Goal: Task Accomplishment & Management: Manage account settings

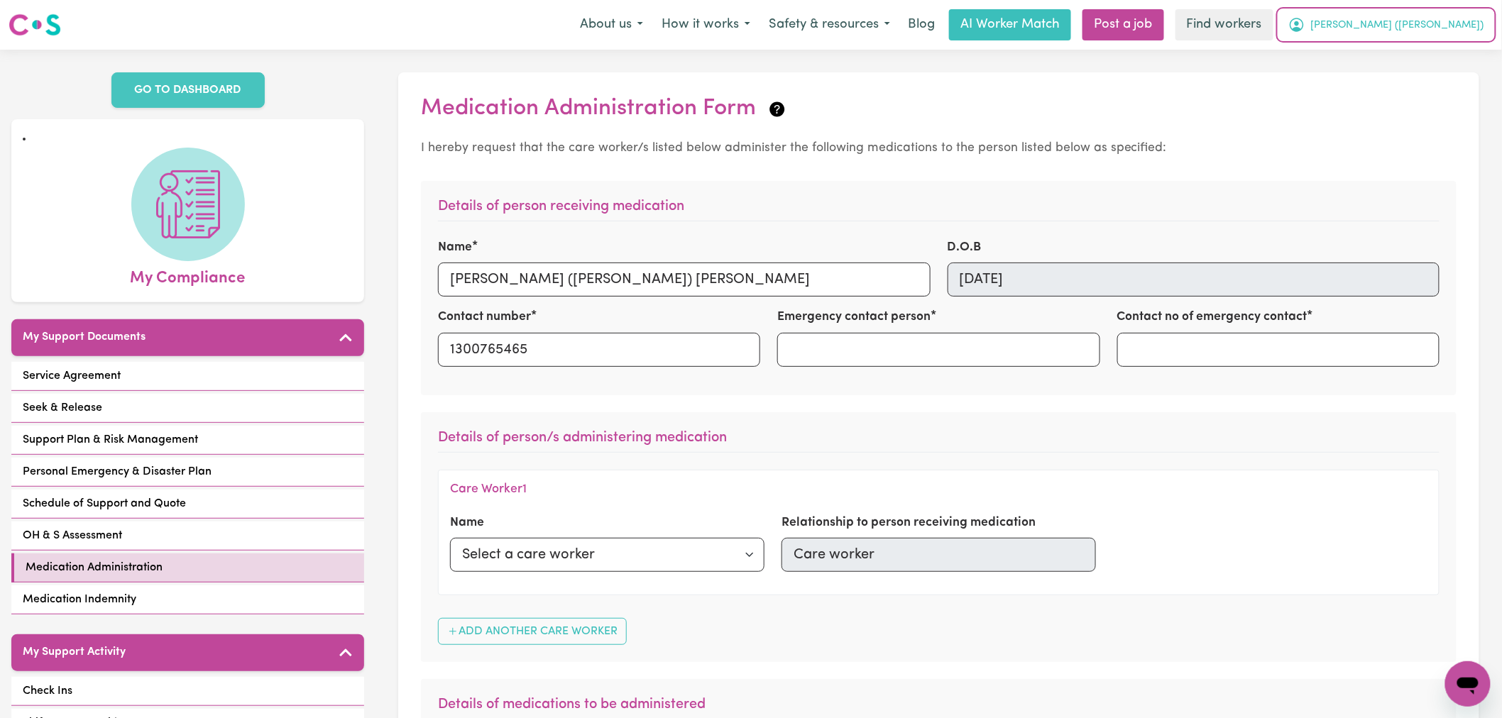
click at [1470, 21] on span "Caitlin (Rayne)" at bounding box center [1397, 26] width 173 height 16
click at [1460, 80] on link "Logout" at bounding box center [1437, 81] width 112 height 27
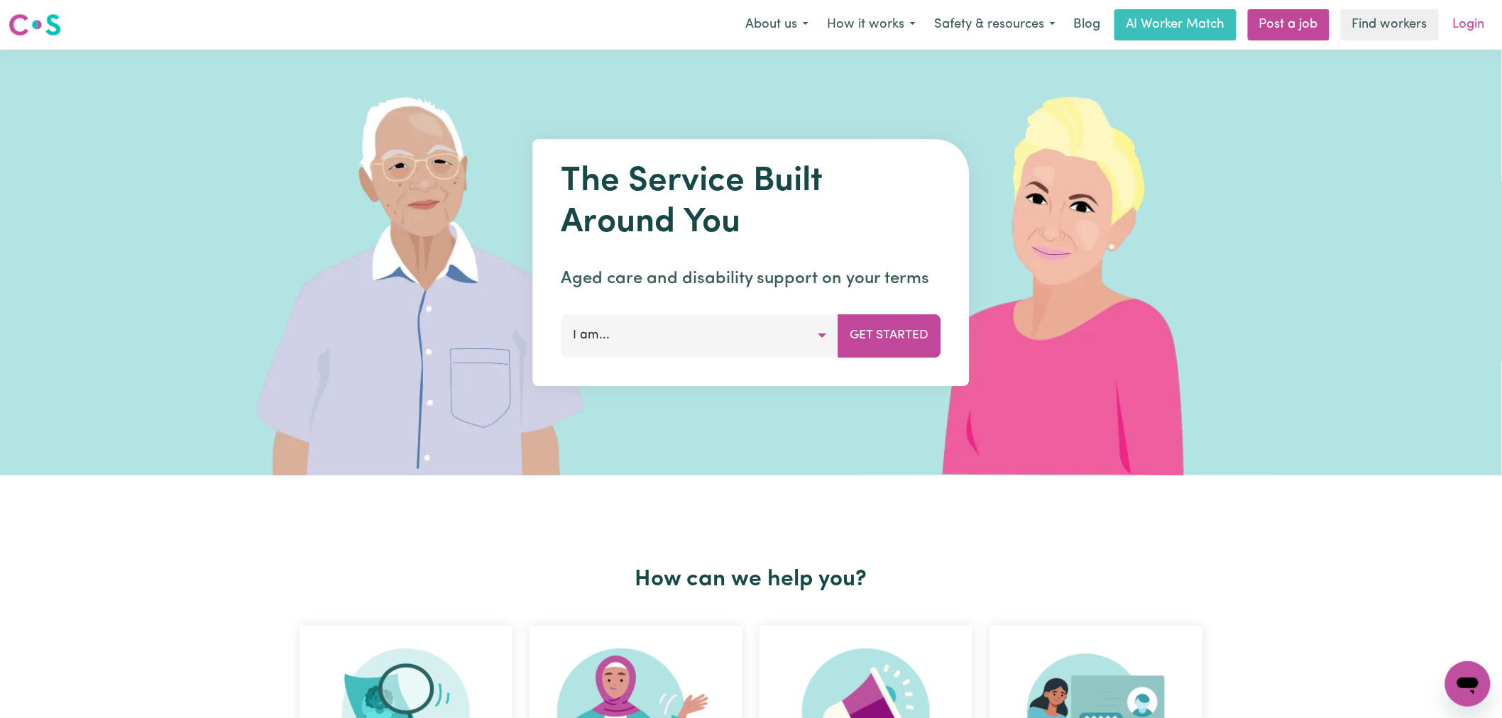
click at [1477, 20] on link "Login" at bounding box center [1469, 24] width 49 height 31
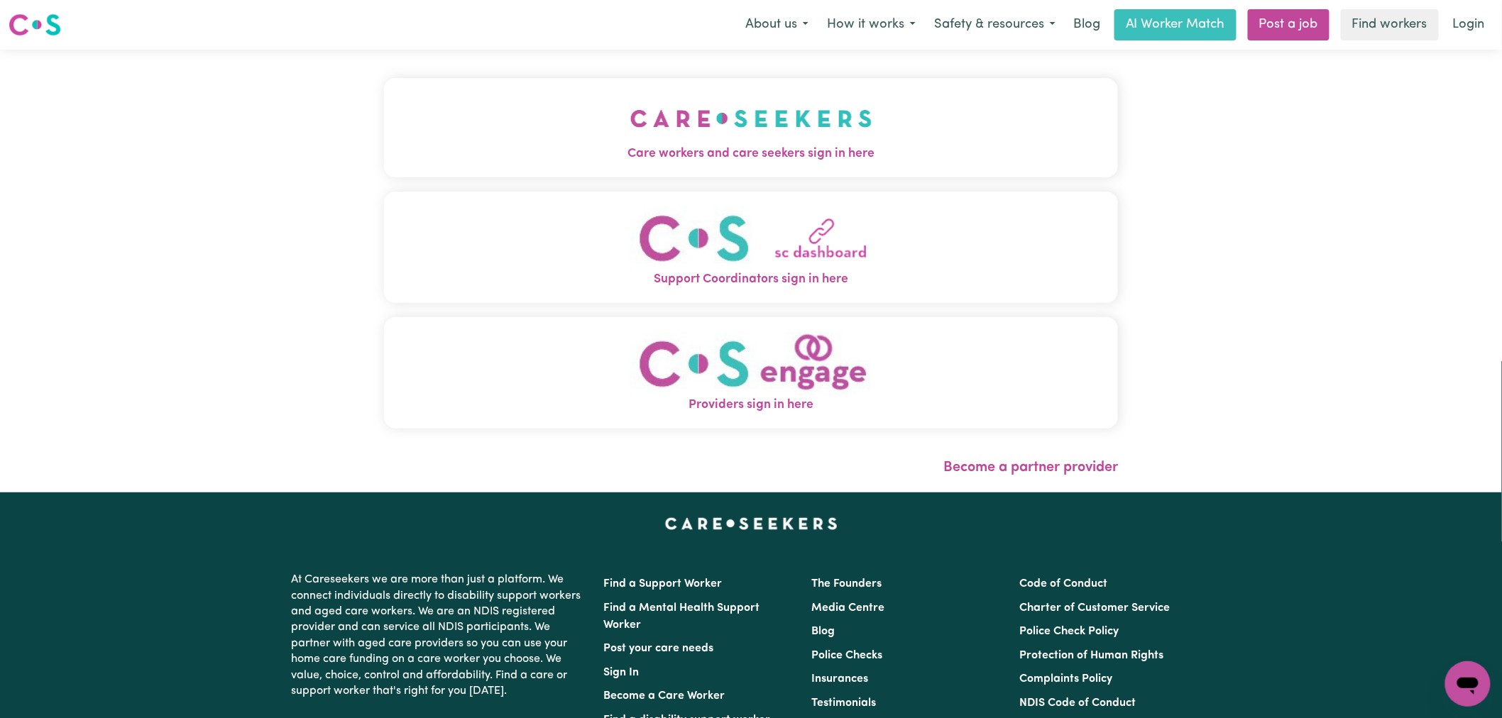
click at [630, 143] on img "Care workers and care seekers sign in here" at bounding box center [751, 118] width 242 height 53
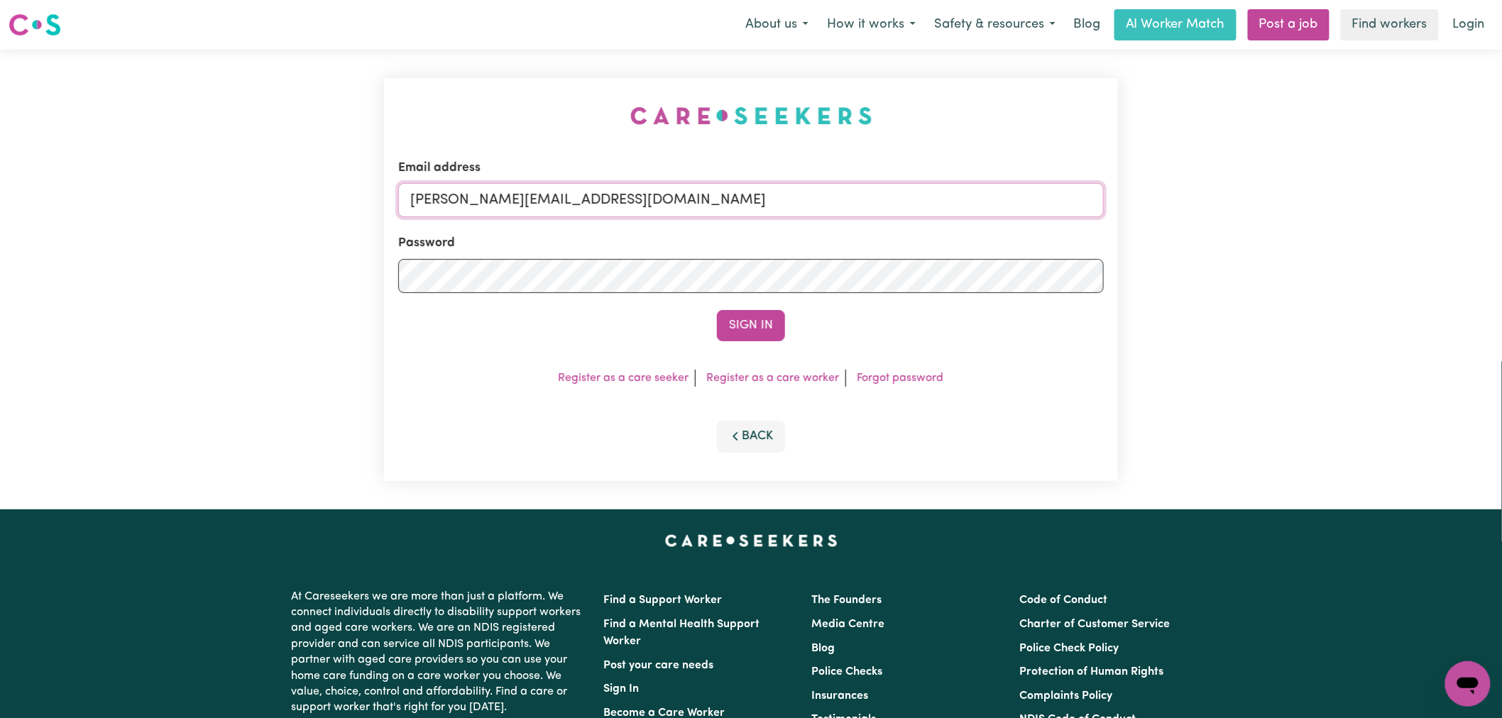
drag, startPoint x: 658, startPoint y: 203, endPoint x: 657, endPoint y: 210, distance: 7.1
click at [658, 203] on input "lindsay@careseekers.com.au" at bounding box center [751, 200] width 706 height 34
drag, startPoint x: 779, startPoint y: 195, endPoint x: 486, endPoint y: 199, distance: 292.5
click at [486, 199] on input "superuser~rainhelensburgh@careseekers.com.au" at bounding box center [751, 200] width 706 height 34
type input "superuser~rainhelensburgh@careseekers.com.au"
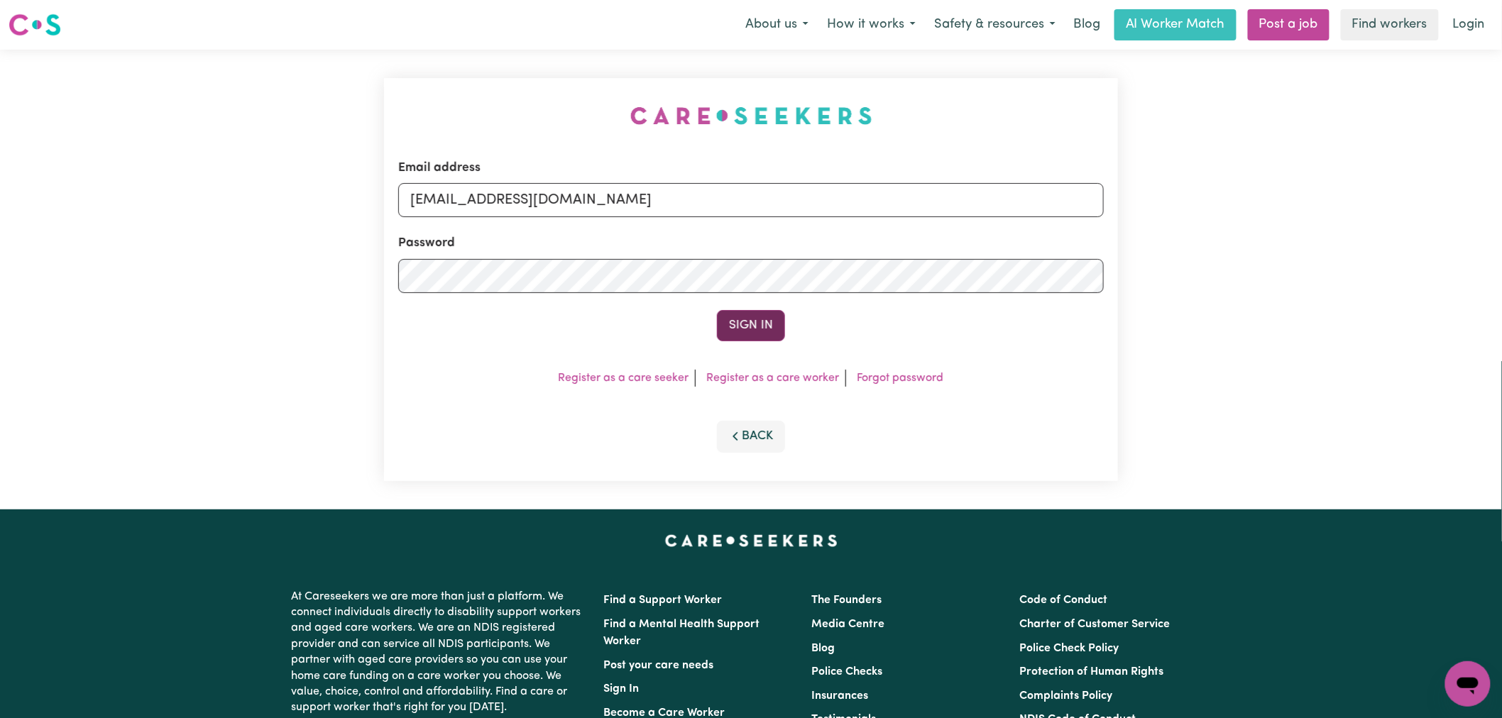
click at [734, 324] on button "Sign In" at bounding box center [751, 325] width 68 height 31
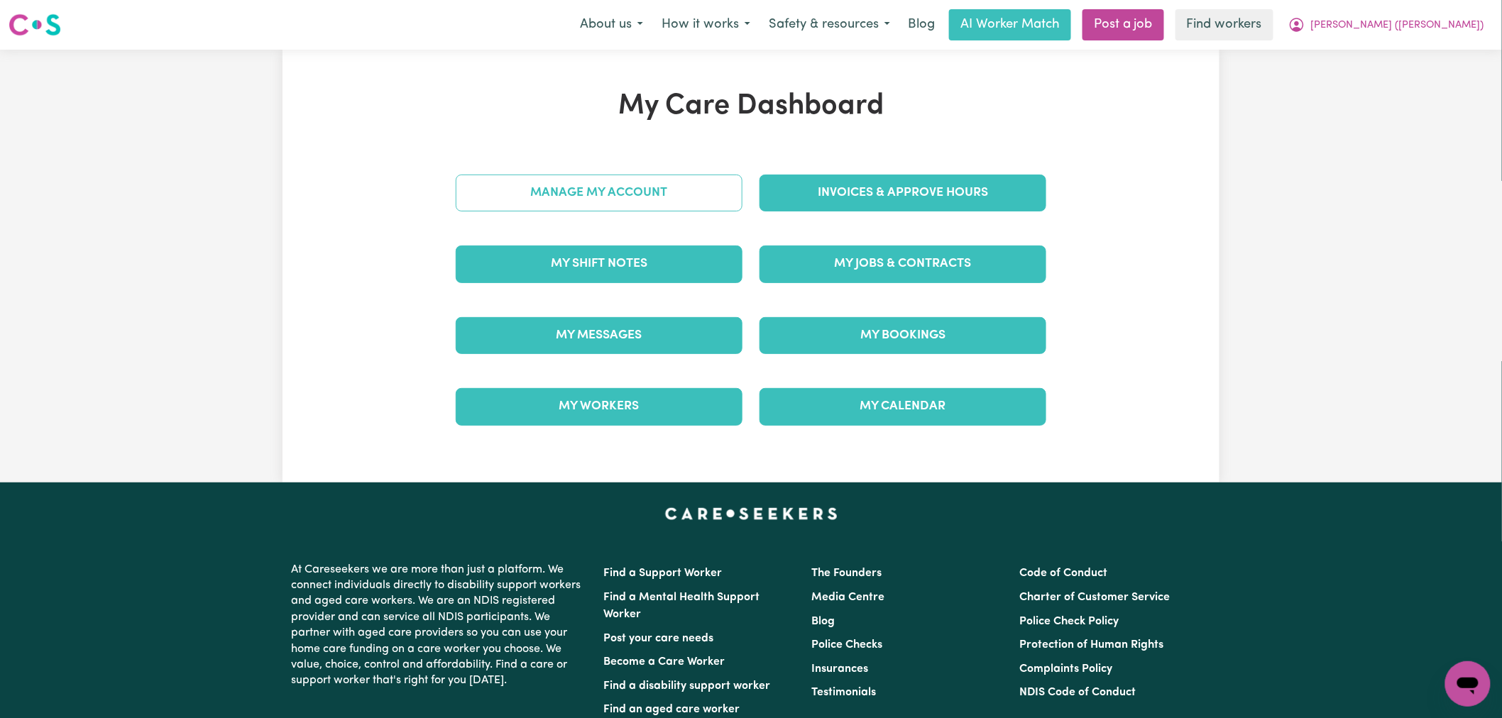
click at [637, 192] on link "Manage My Account" at bounding box center [599, 193] width 287 height 37
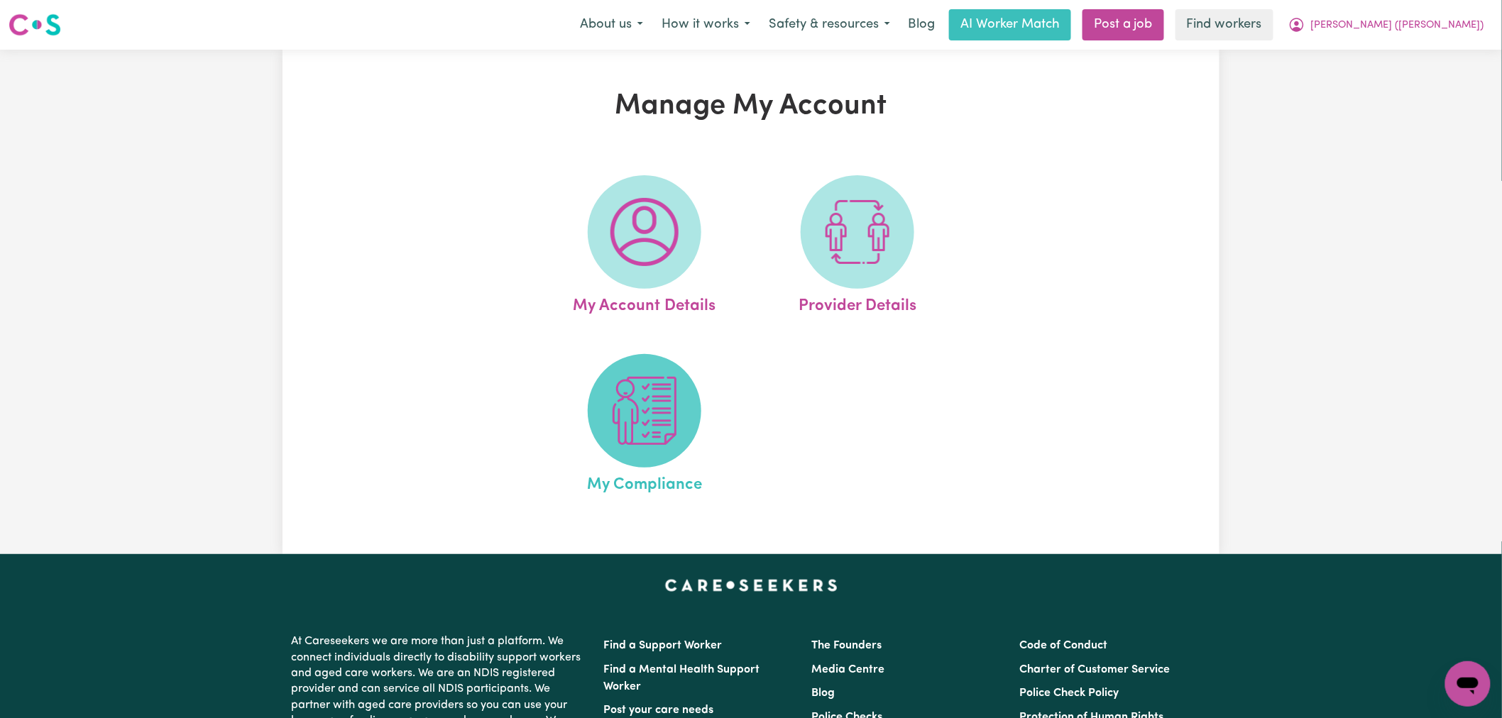
click at [666, 459] on span at bounding box center [645, 411] width 114 height 114
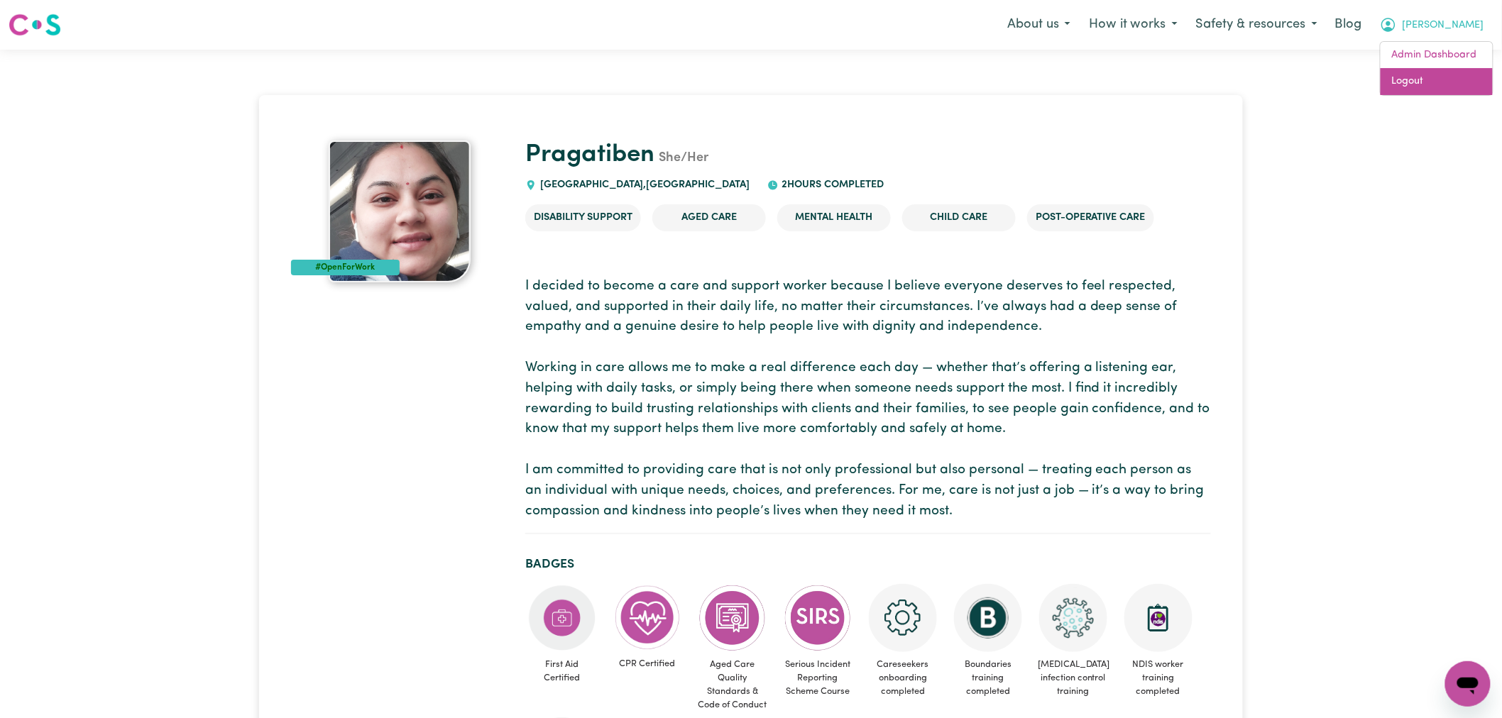
click at [1439, 87] on link "Logout" at bounding box center [1437, 81] width 112 height 27
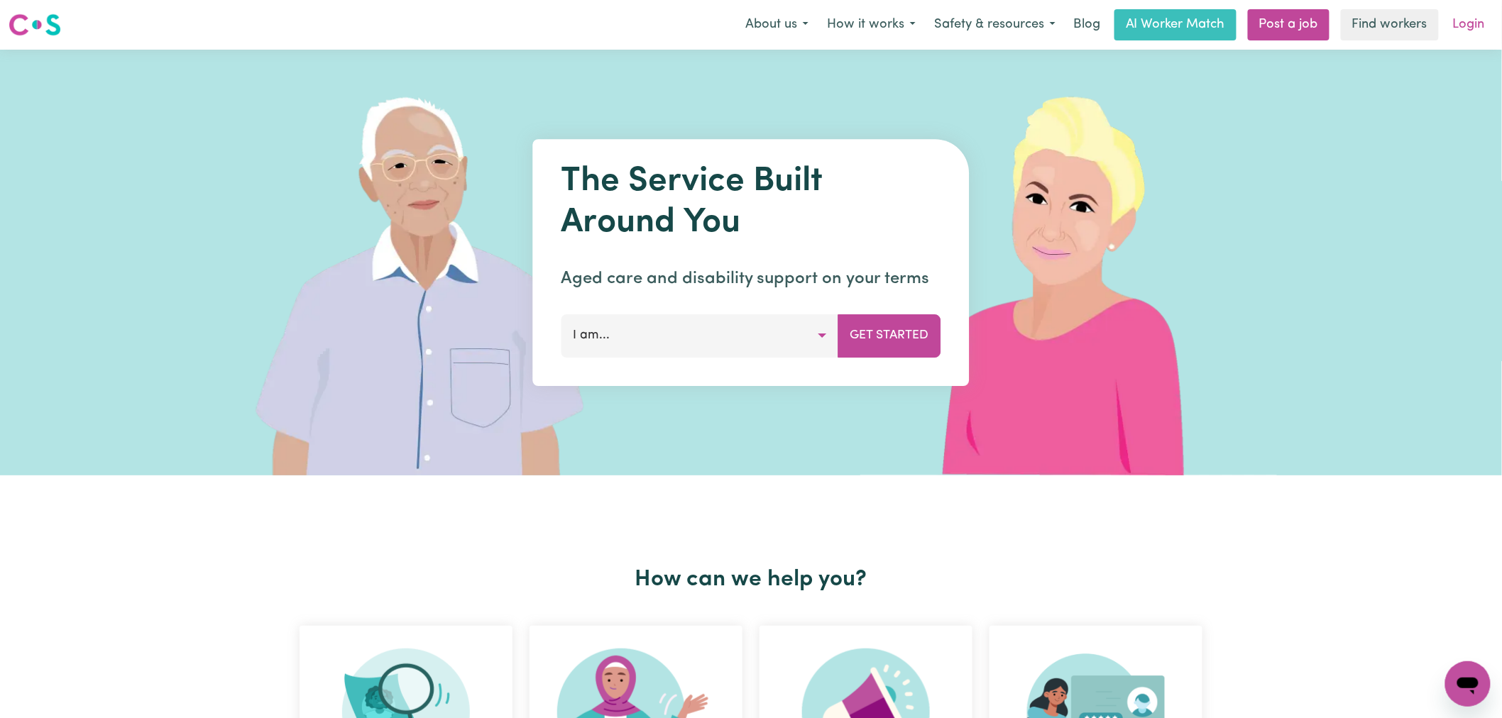
click at [1460, 19] on link "Login" at bounding box center [1469, 24] width 49 height 31
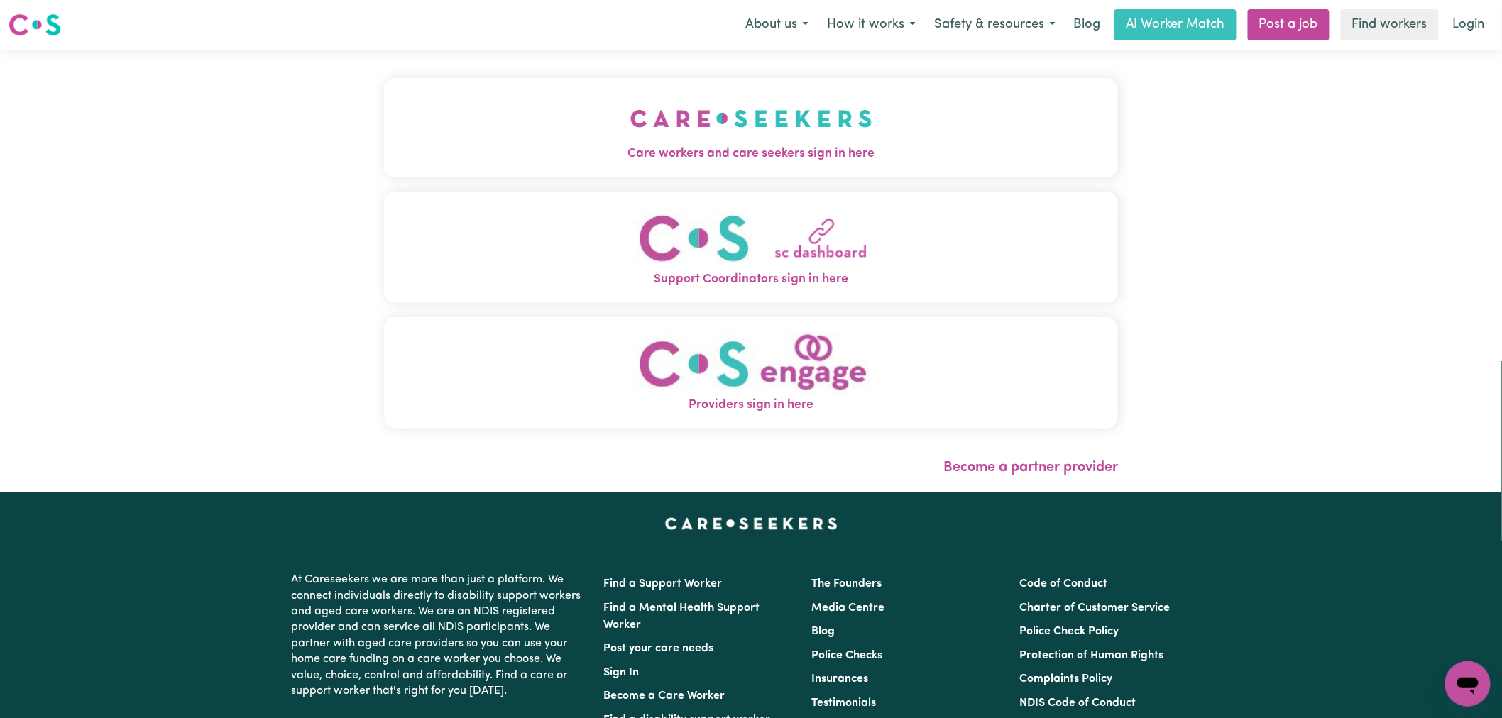
click at [437, 119] on div "Care workers and care seekers sign in here Support Coordinators sign in here Pr…" at bounding box center [751, 260] width 734 height 365
click at [570, 132] on button "Care workers and care seekers sign in here" at bounding box center [751, 127] width 734 height 99
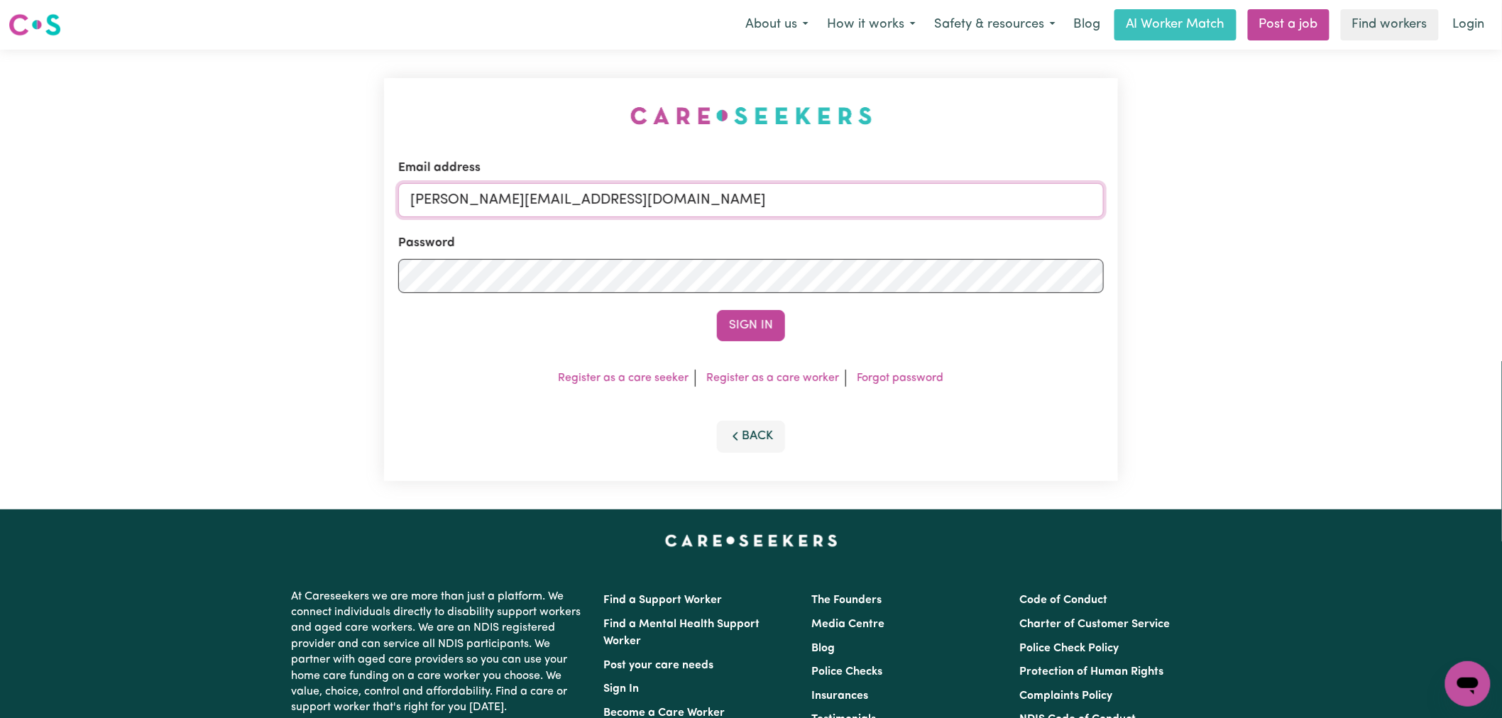
click at [704, 209] on input "[PERSON_NAME][EMAIL_ADDRESS][DOMAIN_NAME]" at bounding box center [751, 200] width 706 height 34
click at [613, 185] on input "superuser~CaronuttingMMJ@careseekers.com.au" at bounding box center [751, 200] width 706 height 34
click at [611, 192] on input "superuser~CaronuttingMMJ@careseekers.com.au" at bounding box center [751, 200] width 706 height 34
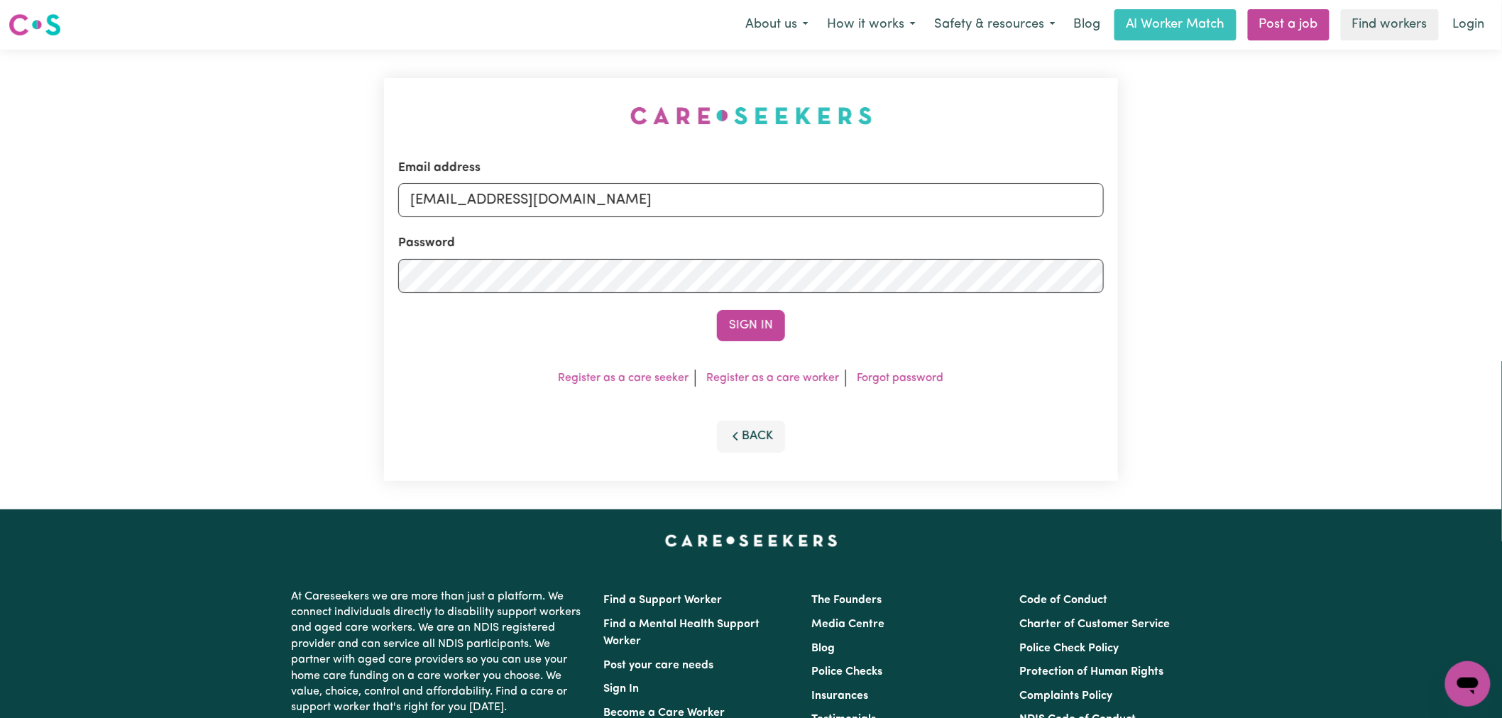
type input "rainhelensburgh@careseekers.com.au"
click at [717, 310] on button "Sign In" at bounding box center [751, 325] width 68 height 31
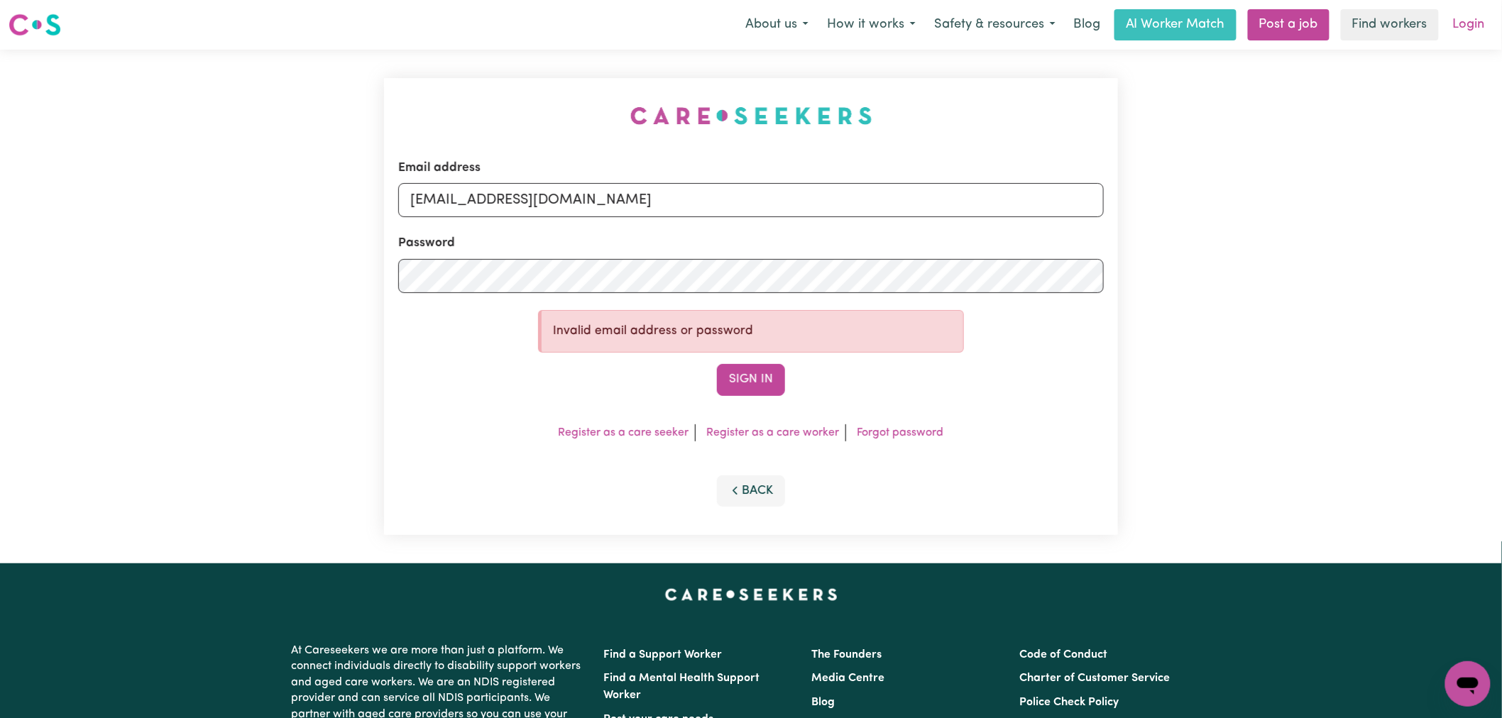
click at [1466, 33] on link "Login" at bounding box center [1469, 24] width 49 height 31
click at [608, 209] on input "rainhelensburgh@careseekers.com.au" at bounding box center [751, 200] width 706 height 34
type input "lindsay@careseekers.com.au"
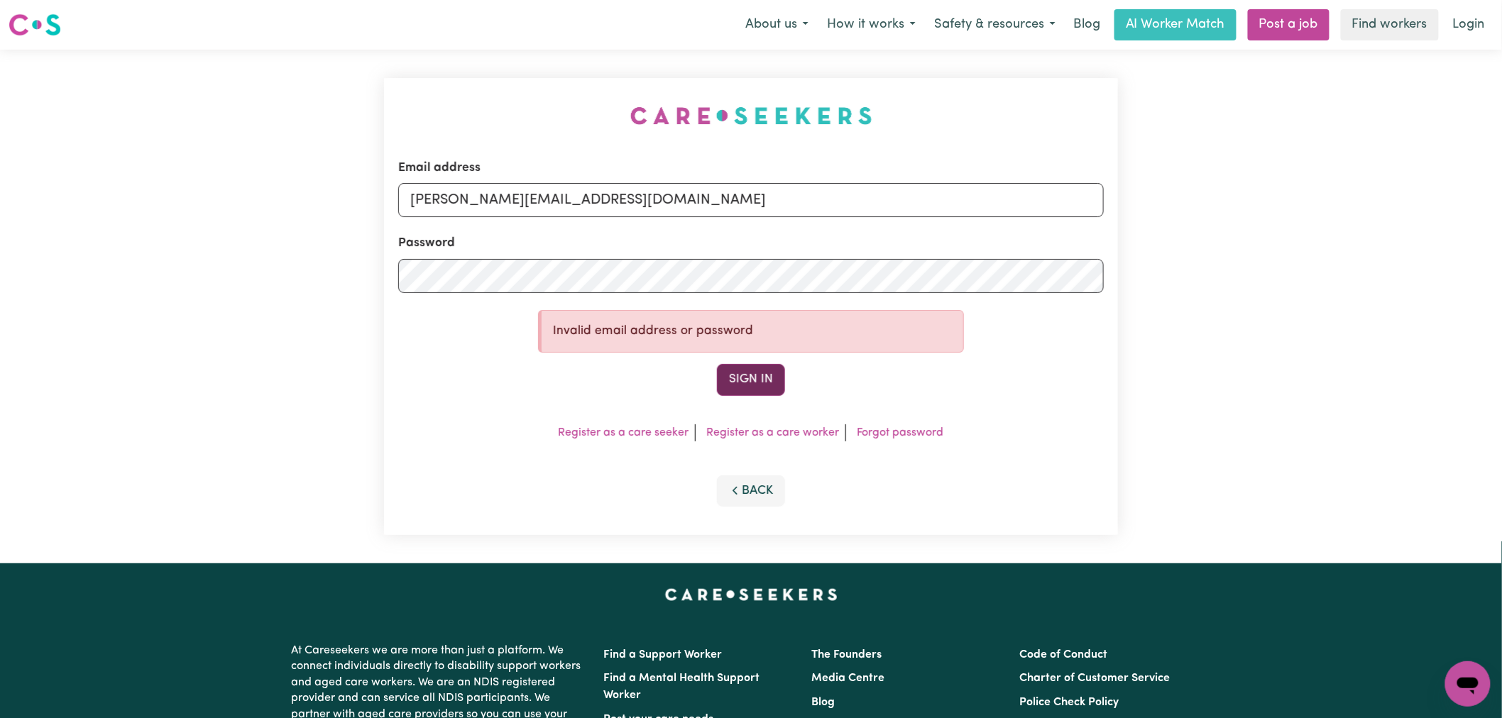
click at [765, 394] on button "Sign In" at bounding box center [751, 379] width 68 height 31
